Goal: Task Accomplishment & Management: Manage account settings

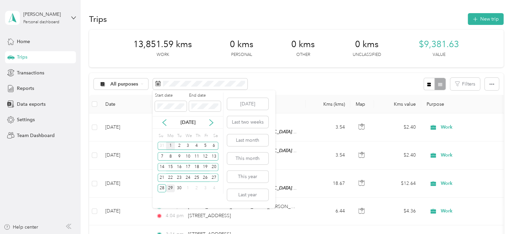
click at [169, 145] on div "1" at bounding box center [170, 146] width 9 height 8
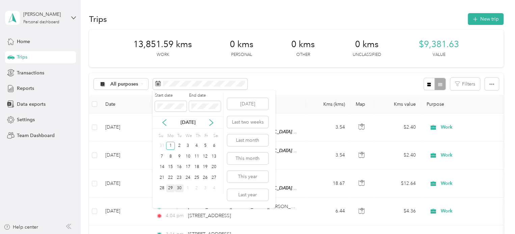
click at [180, 189] on div "30" at bounding box center [179, 188] width 9 height 8
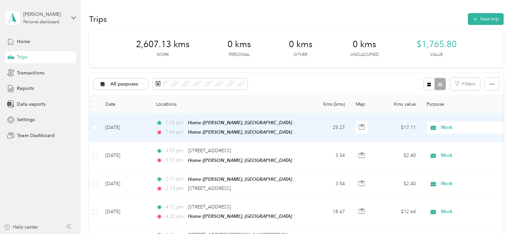
click at [440, 128] on span "Work" at bounding box center [466, 127] width 74 height 7
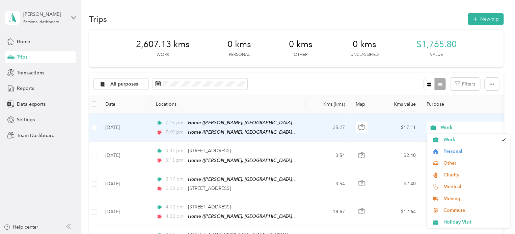
click at [440, 128] on span "Work" at bounding box center [466, 127] width 74 height 7
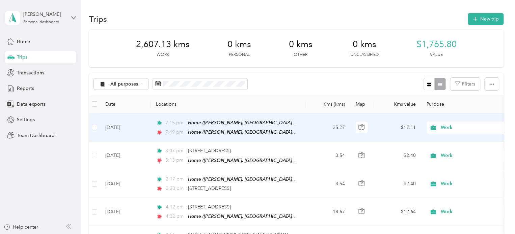
click at [498, 140] on li "Work" at bounding box center [468, 140] width 84 height 12
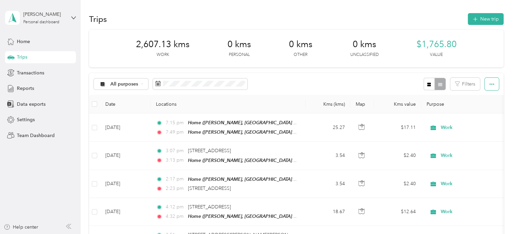
click at [493, 86] on button "button" at bounding box center [491, 84] width 14 height 12
click at [482, 109] on span "Export" at bounding box center [480, 109] width 14 height 6
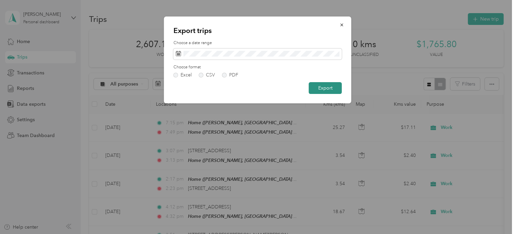
click at [322, 90] on button "Export" at bounding box center [325, 88] width 33 height 12
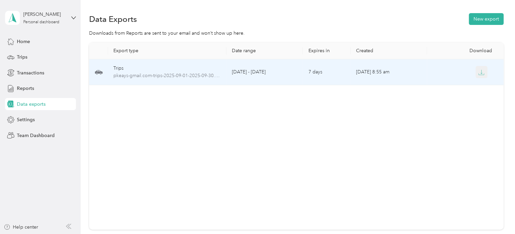
click at [482, 72] on icon "button" at bounding box center [481, 72] width 6 height 6
click at [171, 78] on span "pkeays-gmail.com-trips-2025-09-01-2025-09-30.xlsx" at bounding box center [167, 75] width 108 height 7
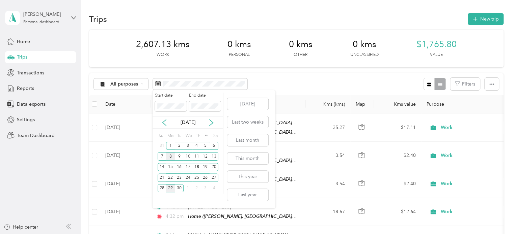
click at [172, 156] on div "8" at bounding box center [170, 156] width 9 height 8
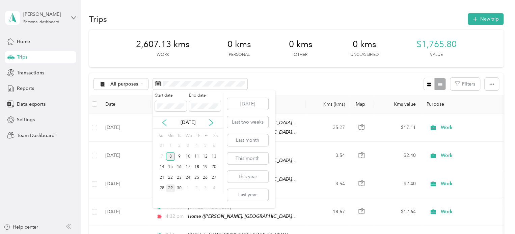
click at [172, 156] on div "8" at bounding box center [170, 156] width 9 height 8
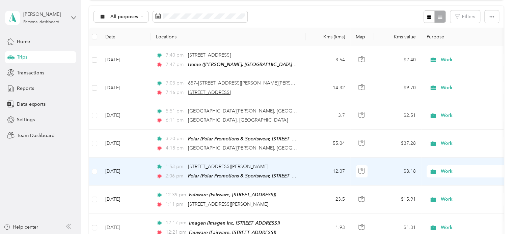
scroll to position [67, 0]
click at [201, 160] on td "1:53 pm [STREET_ADDRESS][PERSON_NAME] 2:06 pm Polar (Polar Promotions & Sportsw…" at bounding box center [227, 172] width 155 height 28
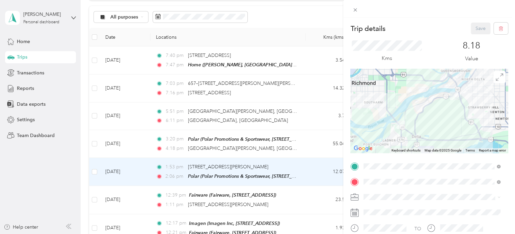
click at [315, 141] on div "Trip details Save This trip cannot be edited because it is either under review,…" at bounding box center [257, 117] width 515 height 234
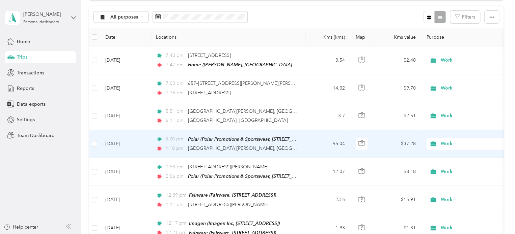
click at [315, 141] on td "55.04" at bounding box center [328, 144] width 45 height 28
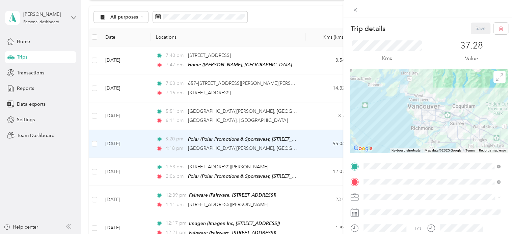
click at [316, 117] on div "Trip details Save This trip cannot be edited because it is either under review,…" at bounding box center [257, 117] width 515 height 234
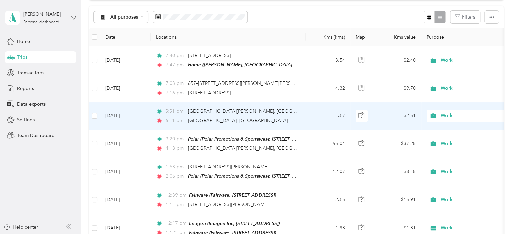
click at [316, 117] on td "3.7" at bounding box center [328, 117] width 45 height 28
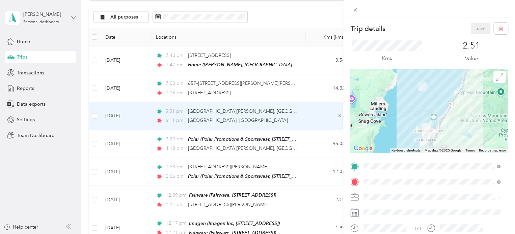
click at [286, 81] on div "Trip details Save This trip cannot be edited because it is either under review,…" at bounding box center [257, 117] width 515 height 234
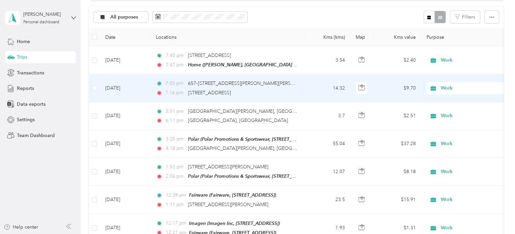
click at [286, 81] on div "7:03 pm 657–[STREET_ADDRESS][PERSON_NAME][PERSON_NAME]" at bounding box center [227, 83] width 142 height 7
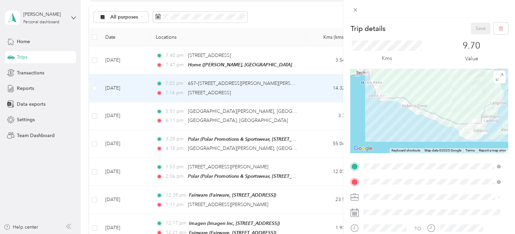
click at [310, 60] on div "Trip details Save This trip cannot be edited because it is either under review,…" at bounding box center [257, 117] width 515 height 234
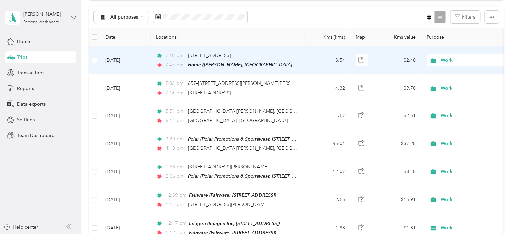
click at [310, 60] on td "3.54" at bounding box center [328, 61] width 45 height 28
